Goal: Task Accomplishment & Management: Complete application form

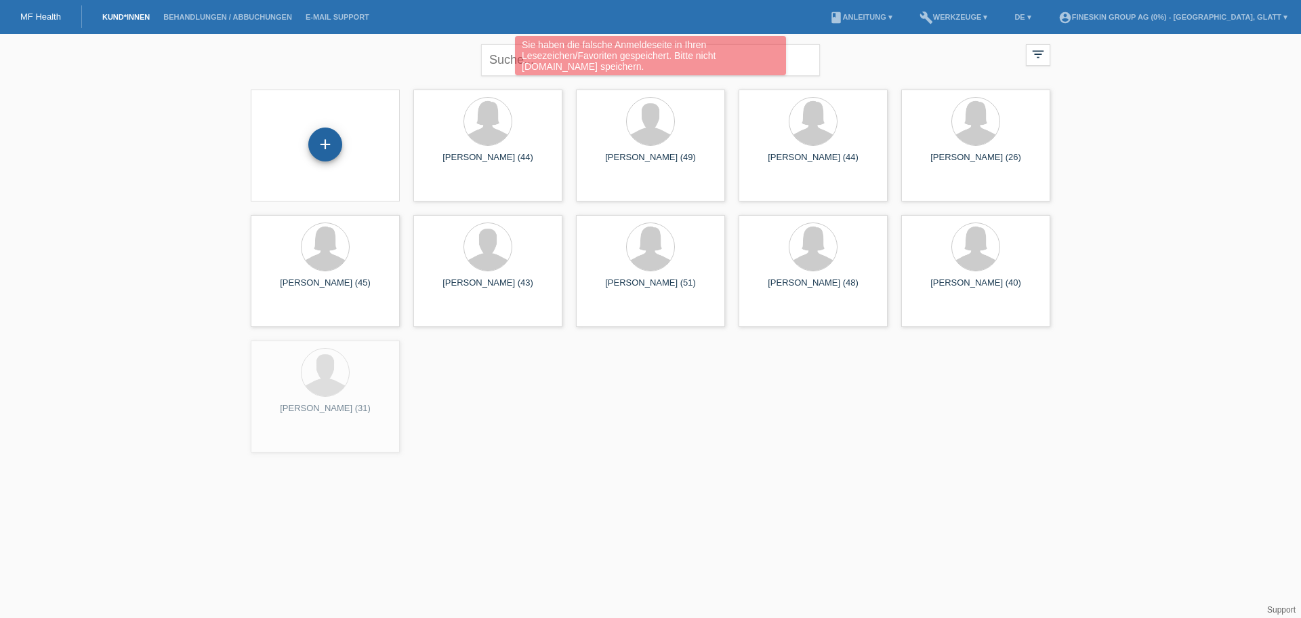
click at [316, 143] on div "+" at bounding box center [325, 144] width 34 height 34
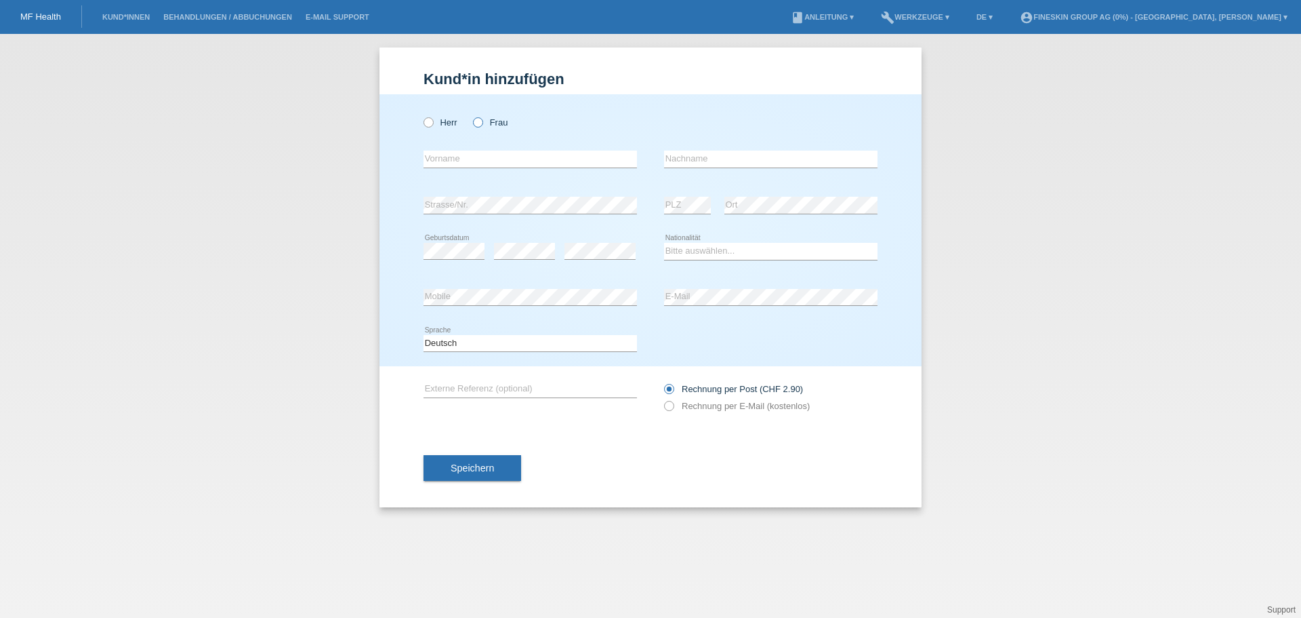
click at [496, 122] on label "Frau" at bounding box center [490, 122] width 35 height 10
click at [482, 122] on input "Frau" at bounding box center [477, 121] width 9 height 9
radio input "true"
click at [480, 155] on input "text" at bounding box center [531, 158] width 214 height 17
type input "Jeaninne"
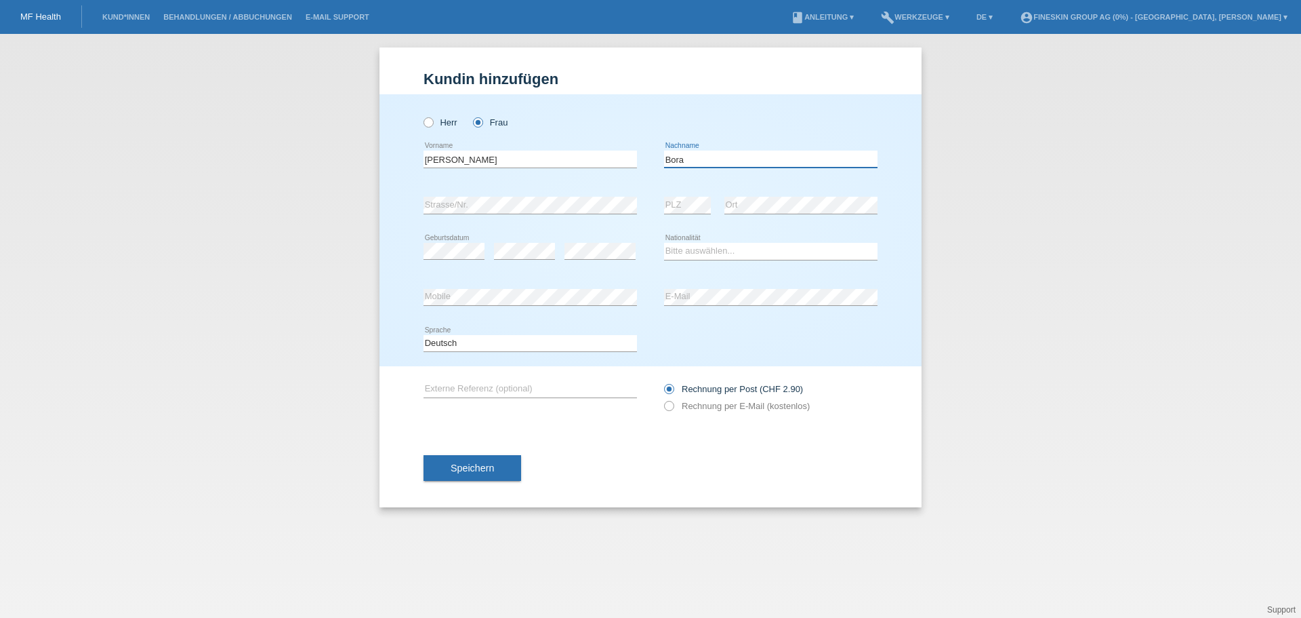
type input "Bora"
click at [496, 158] on input "Jeaninne" at bounding box center [531, 158] width 214 height 17
type input "[PERSON_NAME]"
select select "CH"
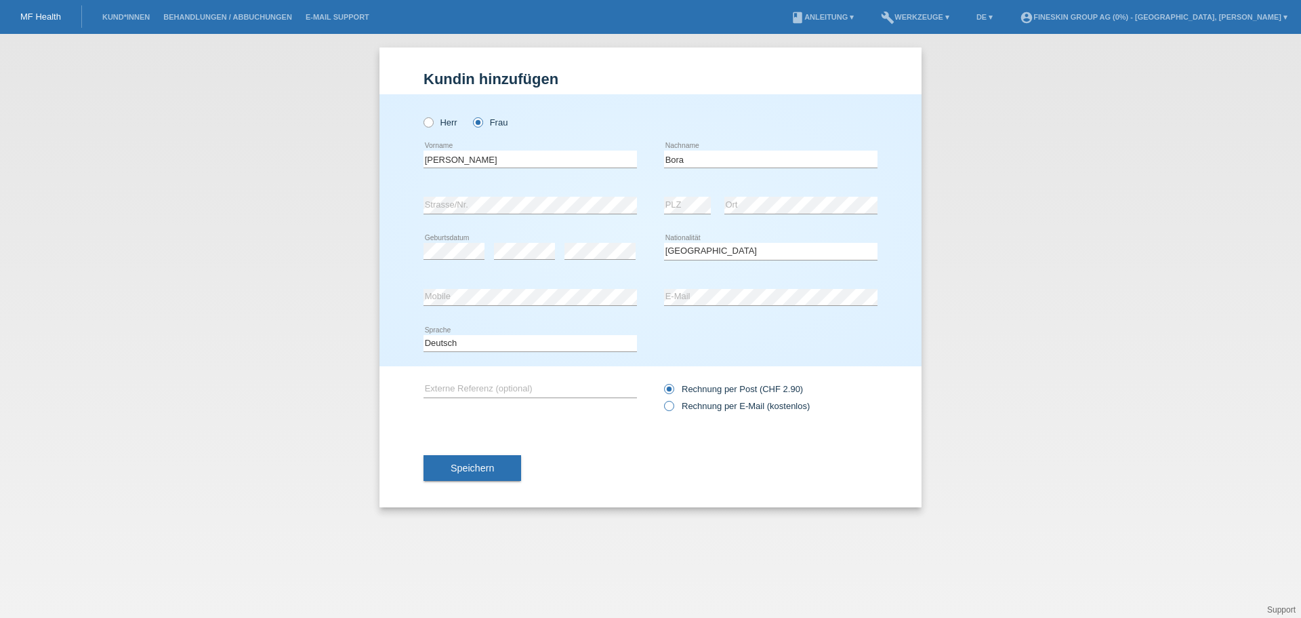
click at [720, 404] on label "Rechnung per E-Mail (kostenlos)" at bounding box center [737, 406] width 146 height 10
click at [673, 404] on input "Rechnung per E-Mail (kostenlos)" at bounding box center [668, 409] width 9 height 17
radio input "true"
click at [484, 468] on span "Speichern" at bounding box center [472, 467] width 43 height 11
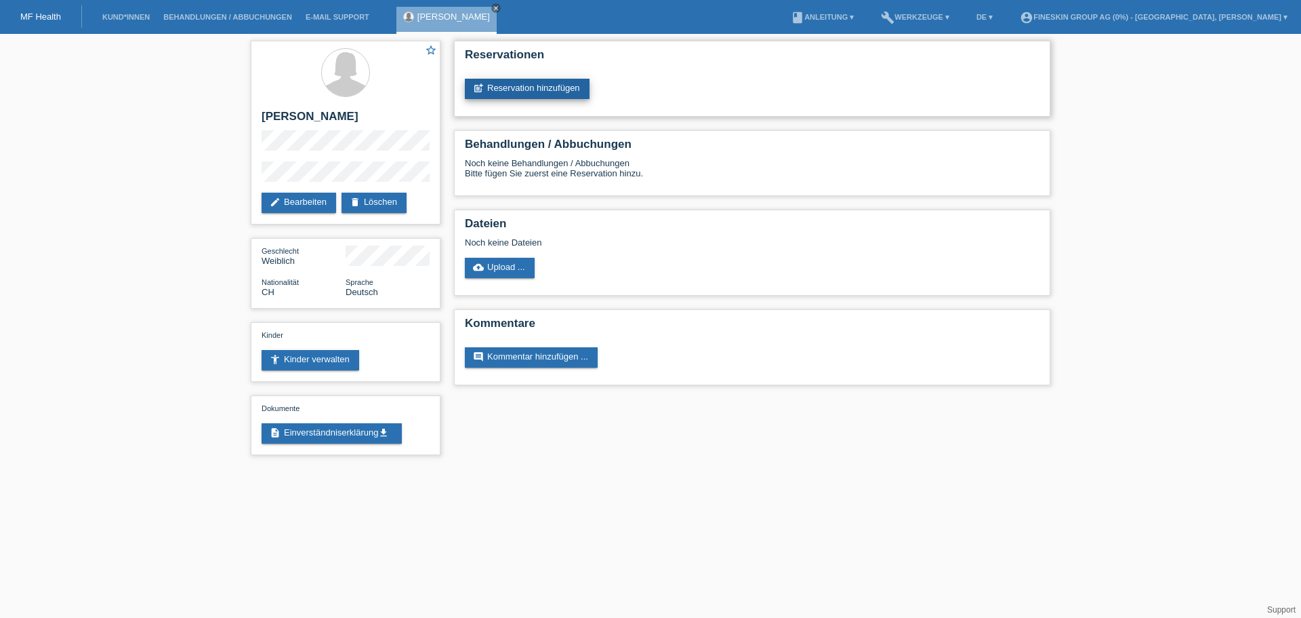
click at [548, 89] on link "post_add Reservation hinzufügen" at bounding box center [527, 89] width 125 height 20
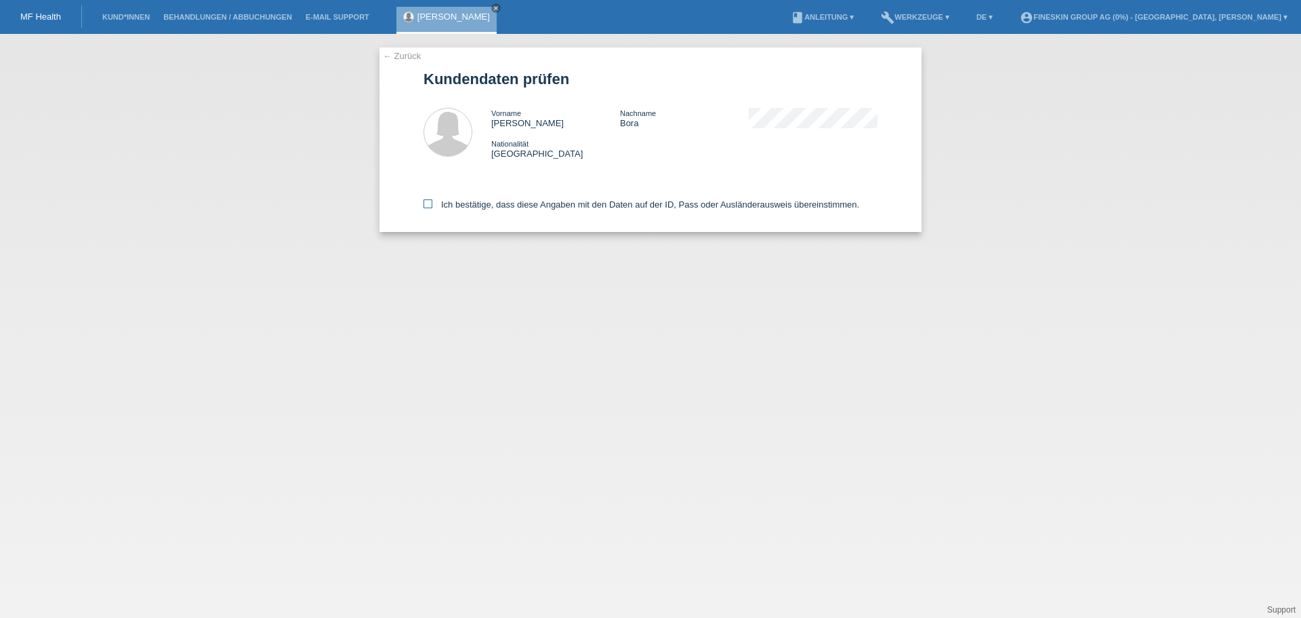
click at [462, 207] on label "Ich bestätige, dass diese Angaben mit den Daten auf der ID, Pass oder Ausländer…" at bounding box center [642, 204] width 436 height 10
click at [432, 207] on input "Ich bestätige, dass diese Angaben mit den Daten auf der ID, Pass oder Ausländer…" at bounding box center [428, 203] width 9 height 9
checkbox input "true"
